Goal: Check status: Check status

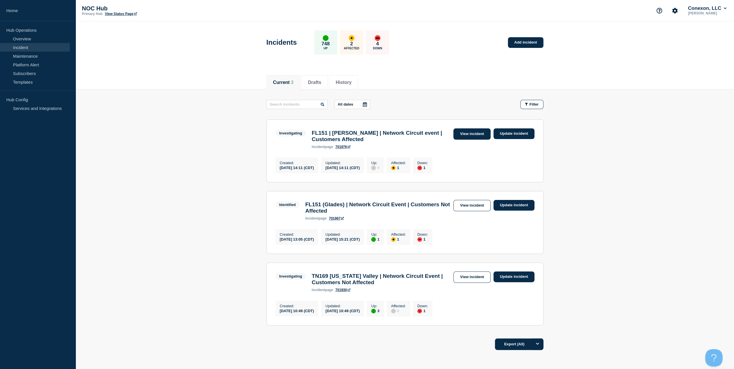
click at [471, 135] on link "View incident" at bounding box center [472, 133] width 37 height 11
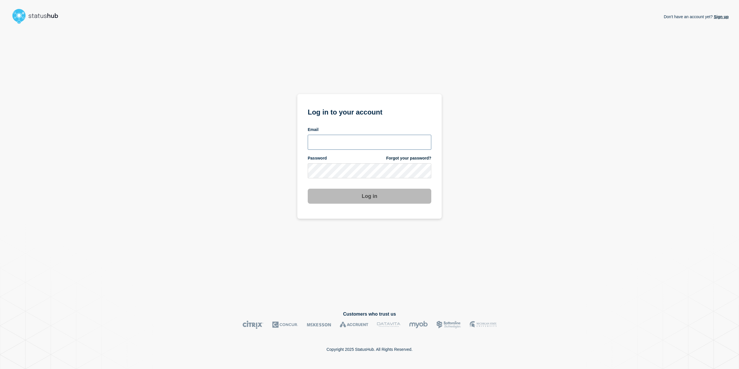
click at [332, 143] on input "email input" at bounding box center [369, 142] width 123 height 15
type input "[EMAIL_ADDRESS][PERSON_NAME][DOMAIN_NAME]"
click at [308, 189] on button "Log in" at bounding box center [369, 196] width 123 height 15
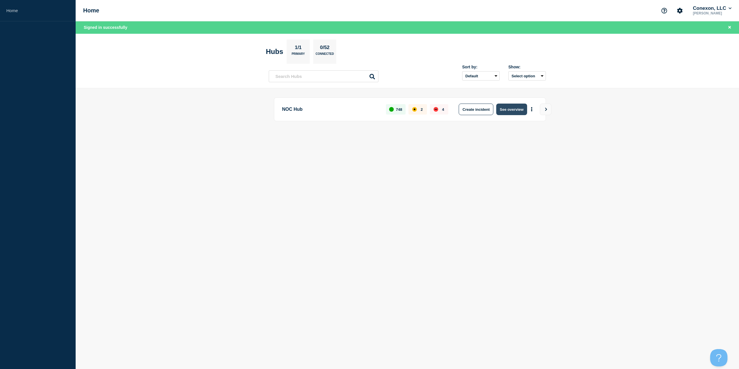
click at [507, 111] on button "See overview" at bounding box center [511, 110] width 31 height 12
